Goal: Find specific page/section: Find specific page/section

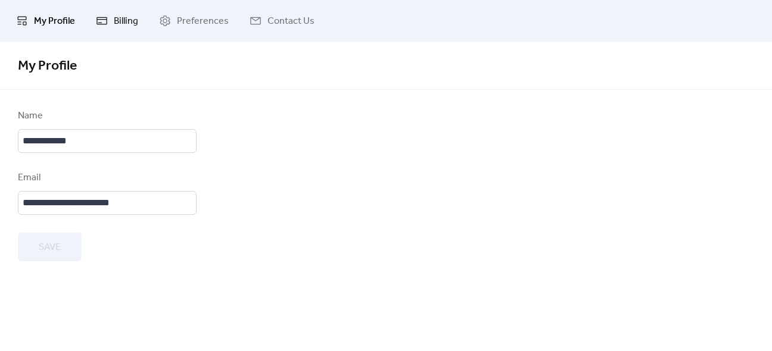
click at [117, 33] on link "Billing" at bounding box center [117, 21] width 60 height 32
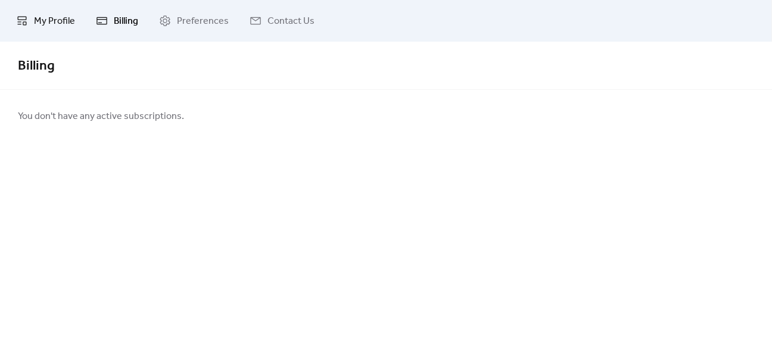
click at [61, 30] on link "My Profile" at bounding box center [45, 21] width 77 height 32
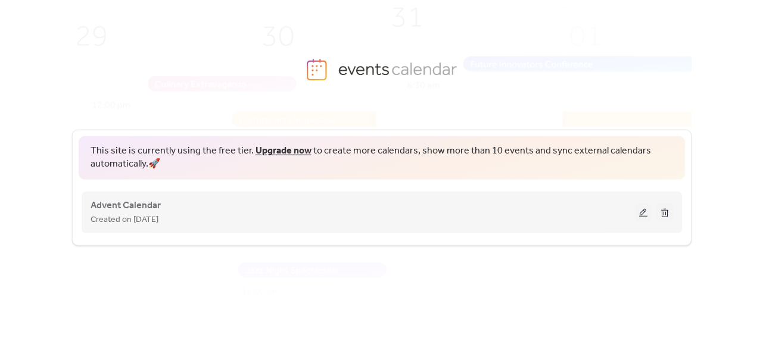
click at [465, 207] on div "Advent Calendar Created on [DATE]" at bounding box center [363, 212] width 544 height 29
click at [97, 209] on span "Advent Calendar" at bounding box center [126, 206] width 70 height 14
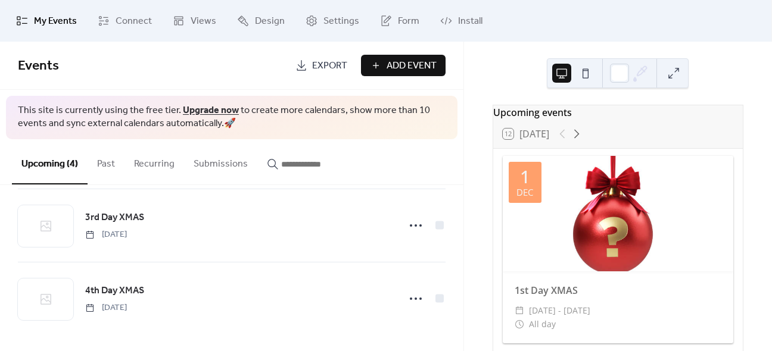
scroll to position [444, 0]
